Goal: Transaction & Acquisition: Purchase product/service

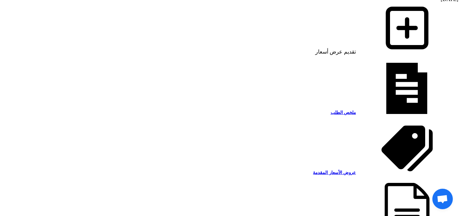
scroll to position [636, 0]
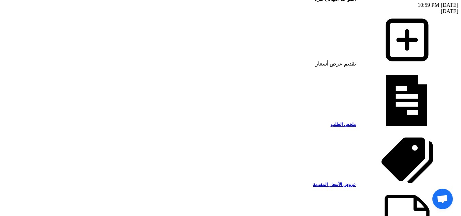
drag, startPoint x: 180, startPoint y: 49, endPoint x: 307, endPoint y: 49, distance: 127.0
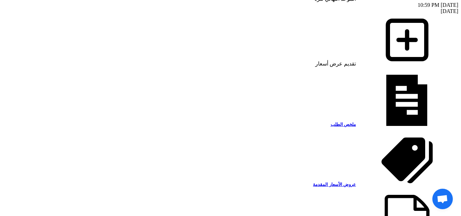
drag, startPoint x: 358, startPoint y: 54, endPoint x: 377, endPoint y: 61, distance: 19.7
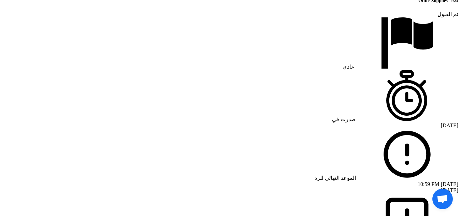
scroll to position [431, 0]
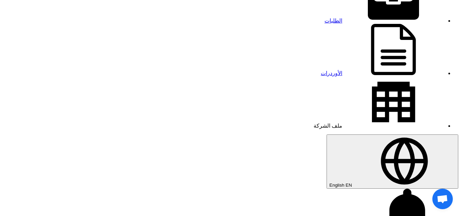
scroll to position [34, 0]
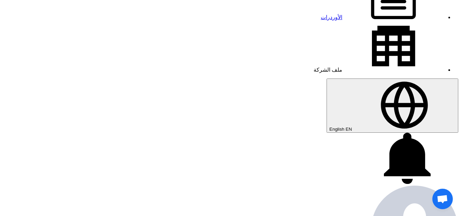
scroll to position [102, 0]
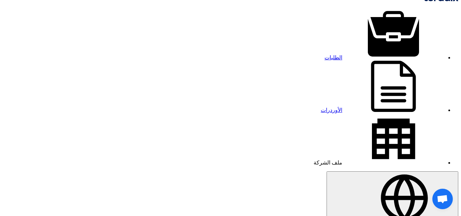
scroll to position [0, 0]
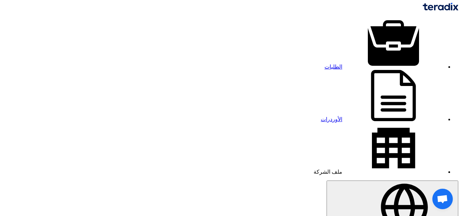
click at [358, 64] on link "الطلبات" at bounding box center [385, 67] width 120 height 6
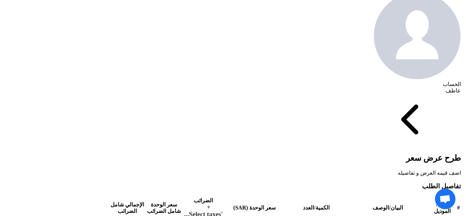
scroll to position [307, 0]
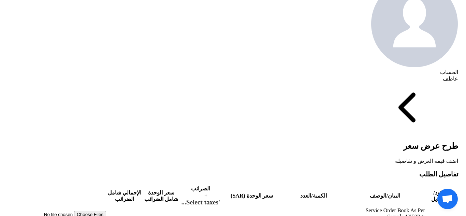
scroll to position [175, 0]
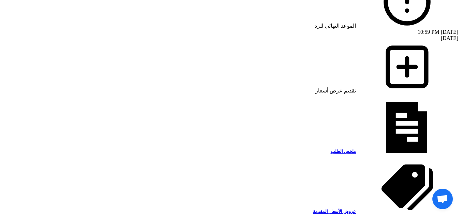
scroll to position [610, 0]
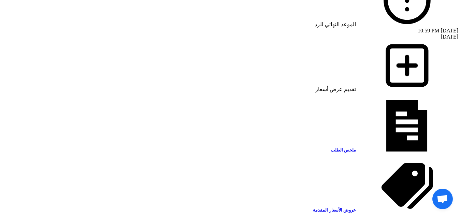
drag, startPoint x: 310, startPoint y: 119, endPoint x: 41, endPoint y: 120, distance: 269.3
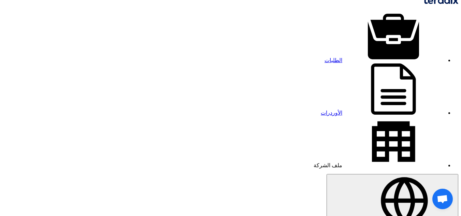
scroll to position [0, 0]
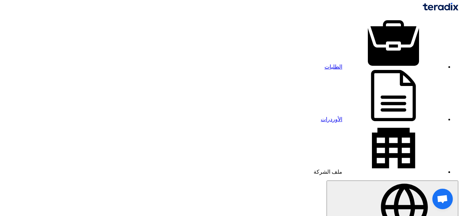
click at [355, 64] on link "الطلبات" at bounding box center [385, 67] width 120 height 6
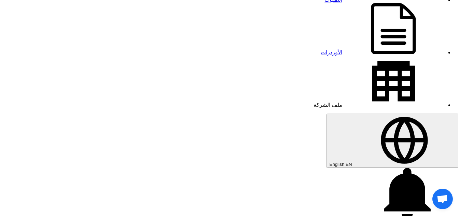
scroll to position [68, 0]
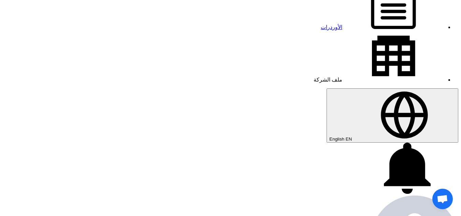
scroll to position [68, 0]
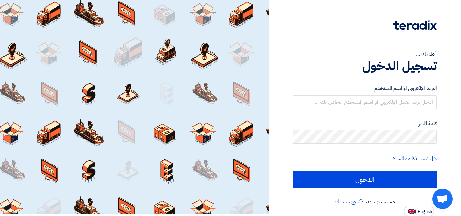
scroll to position [2, 0]
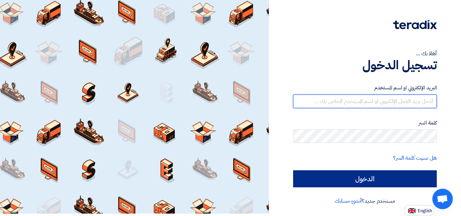
type input "watheq@watheq.com"
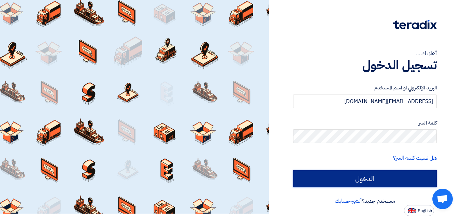
click at [386, 177] on input "الدخول" at bounding box center [365, 178] width 144 height 17
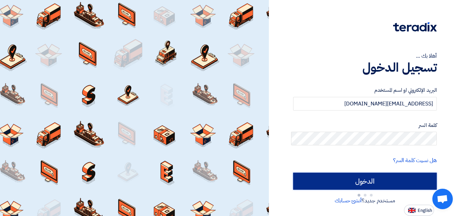
scroll to position [0, 0]
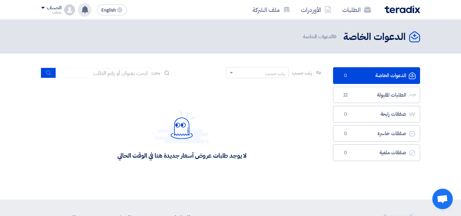
click at [85, 11] on use at bounding box center [85, 10] width 7 height 8
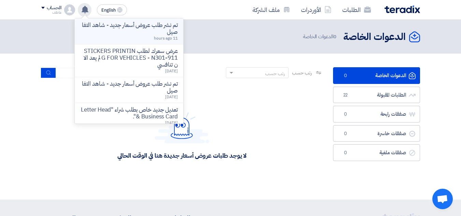
click at [143, 33] on p "تم نشر طلب عروض أسعار جديد - شاهد التفاصيل" at bounding box center [129, 29] width 98 height 14
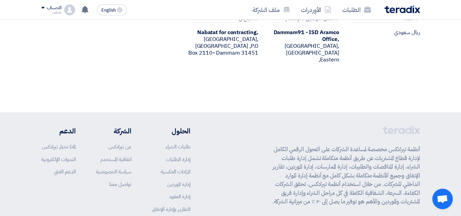
scroll to position [440, 0]
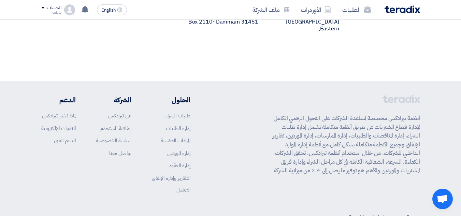
drag, startPoint x: 271, startPoint y: 151, endPoint x: 420, endPoint y: 89, distance: 161.8
click at [420, 95] on div "أنظمة تيرادكس مخصصة لمساعدة الشركات على التحول الرقمي الكامل لإدارة قطاع المشتر…" at bounding box center [230, 159] width 389 height 129
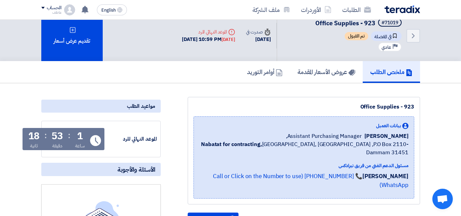
scroll to position [0, 0]
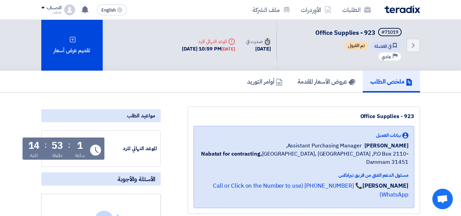
click at [213, 41] on div "Deadline الموعد النهائي للرد" at bounding box center [208, 41] width 53 height 7
click at [207, 41] on div "Deadline الموعد النهائي للرد" at bounding box center [208, 41] width 53 height 7
drag, startPoint x: 161, startPoint y: 47, endPoint x: 205, endPoint y: 45, distance: 43.7
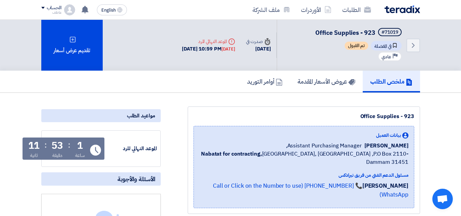
click at [208, 44] on div "Deadline الموعد النهائي للرد 12 Aug, 2025 10:59 PM Today" at bounding box center [208, 45] width 53 height 15
click at [198, 48] on div "12 Aug, 2025 10:59 PM Today" at bounding box center [208, 49] width 53 height 8
click at [199, 46] on div "12 Aug, 2025 10:59 PM Today" at bounding box center [208, 49] width 53 height 8
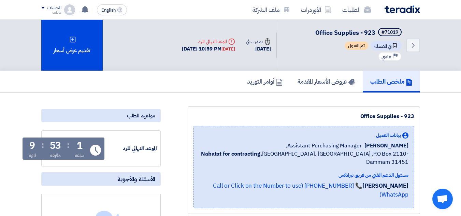
click at [202, 48] on div "12 Aug, 2025 10:59 PM Today" at bounding box center [208, 49] width 53 height 8
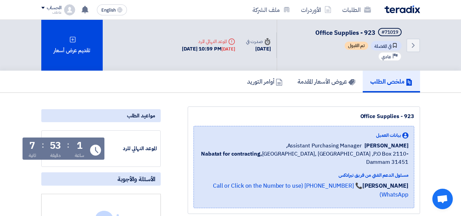
click at [202, 48] on div "12 Aug, 2025 10:59 PM Today" at bounding box center [208, 49] width 53 height 8
click at [200, 47] on div "12 Aug, 2025 10:59 PM Today" at bounding box center [208, 49] width 53 height 8
drag, startPoint x: 383, startPoint y: 35, endPoint x: 345, endPoint y: 184, distance: 153.3
